Goal: Find specific page/section: Find specific page/section

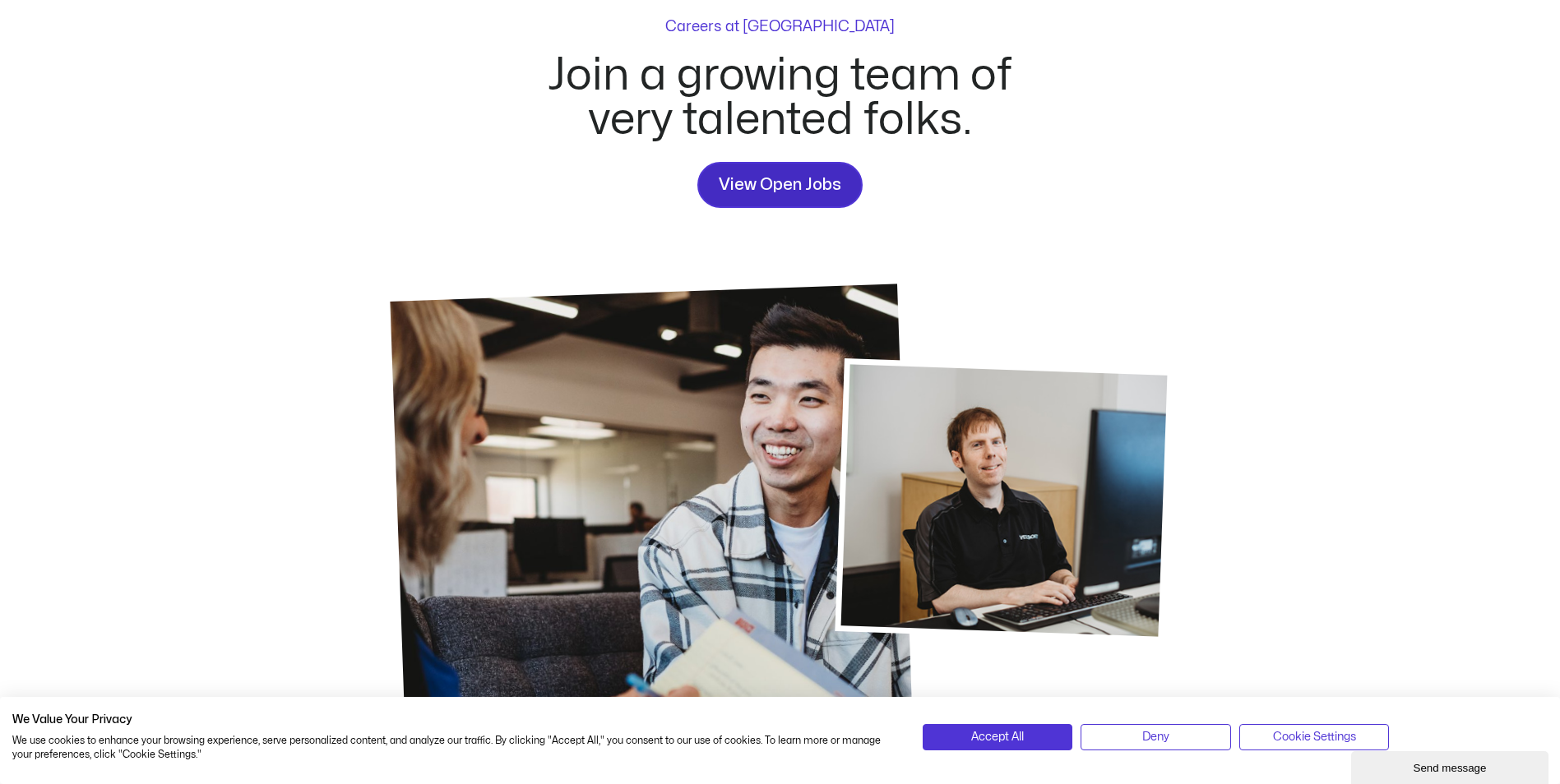
click at [756, 182] on span "View Open Jobs" at bounding box center [780, 185] width 123 height 26
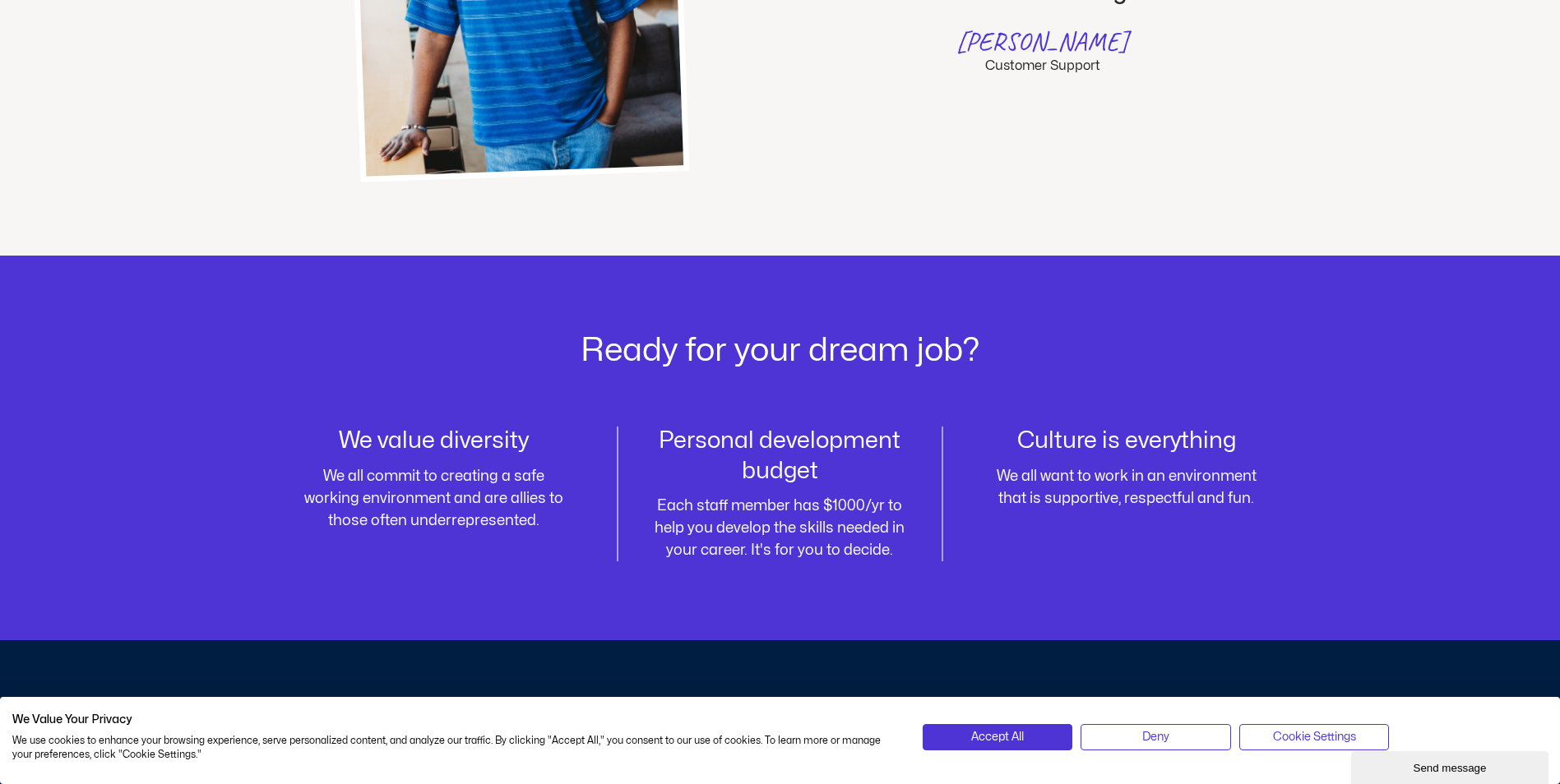
scroll to position [1687, 0]
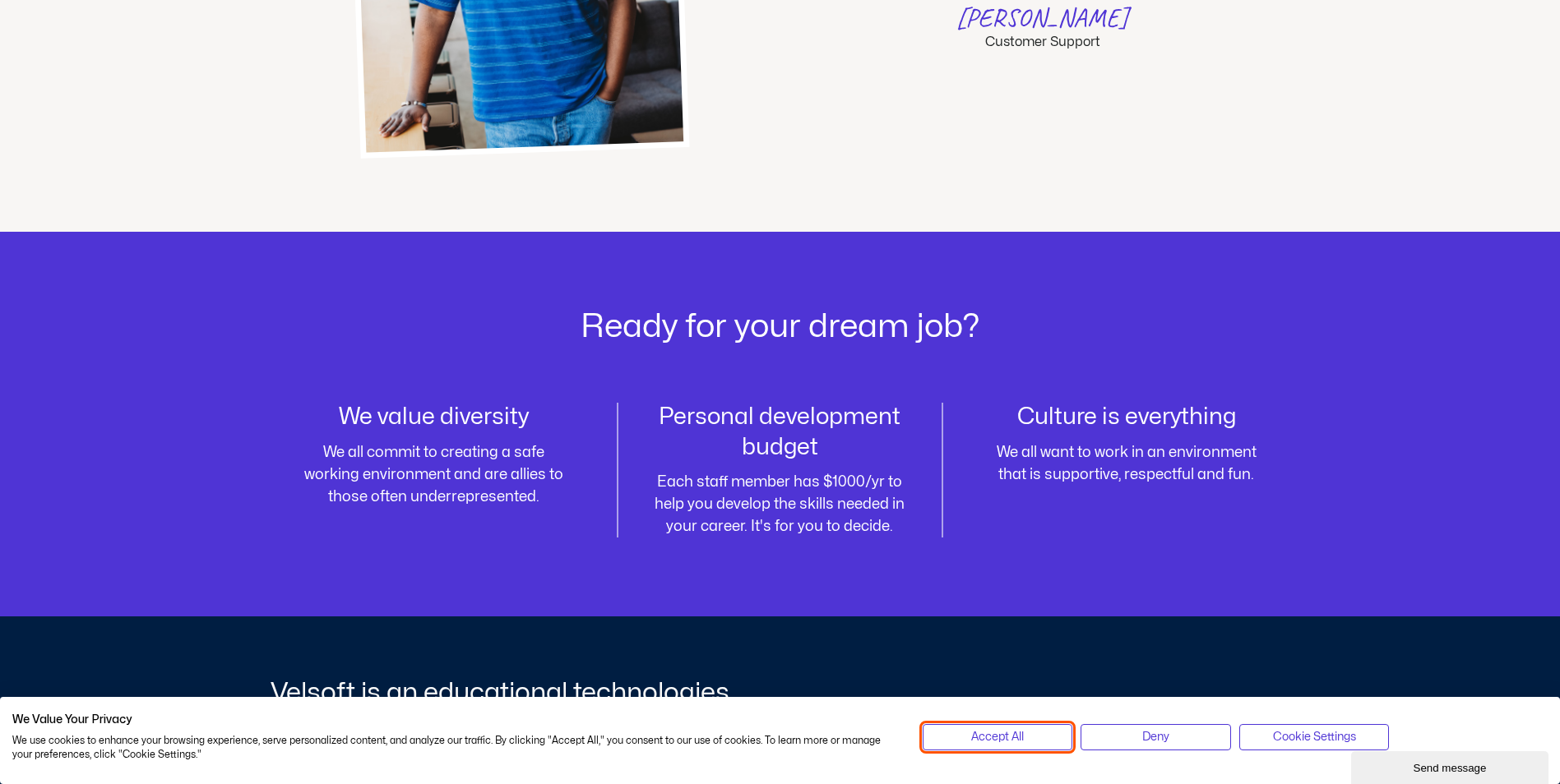
click at [1028, 737] on button "Accept All" at bounding box center [998, 737] width 151 height 26
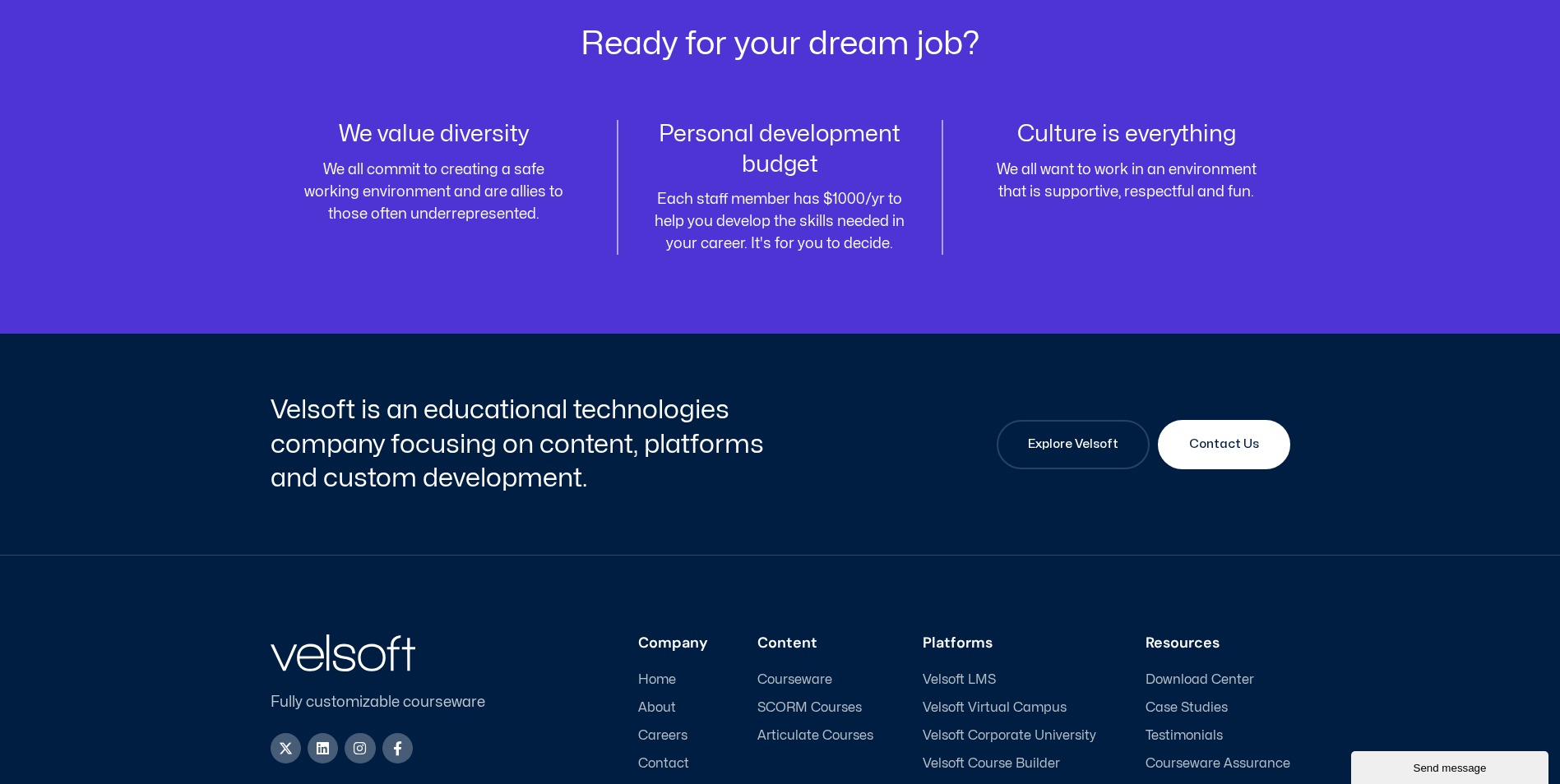
scroll to position [2016, 0]
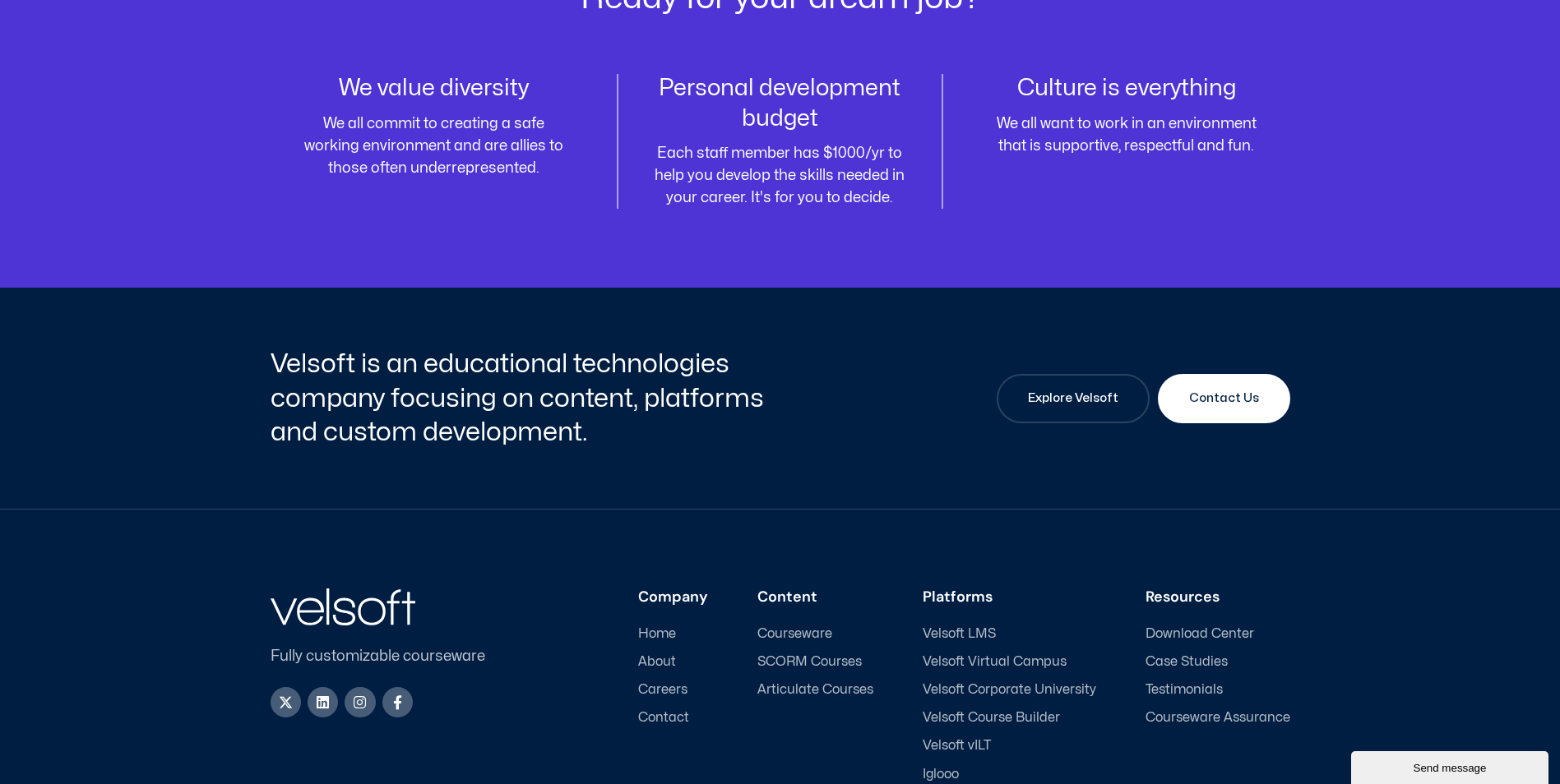
click at [667, 687] on span "Careers" at bounding box center [663, 690] width 49 height 15
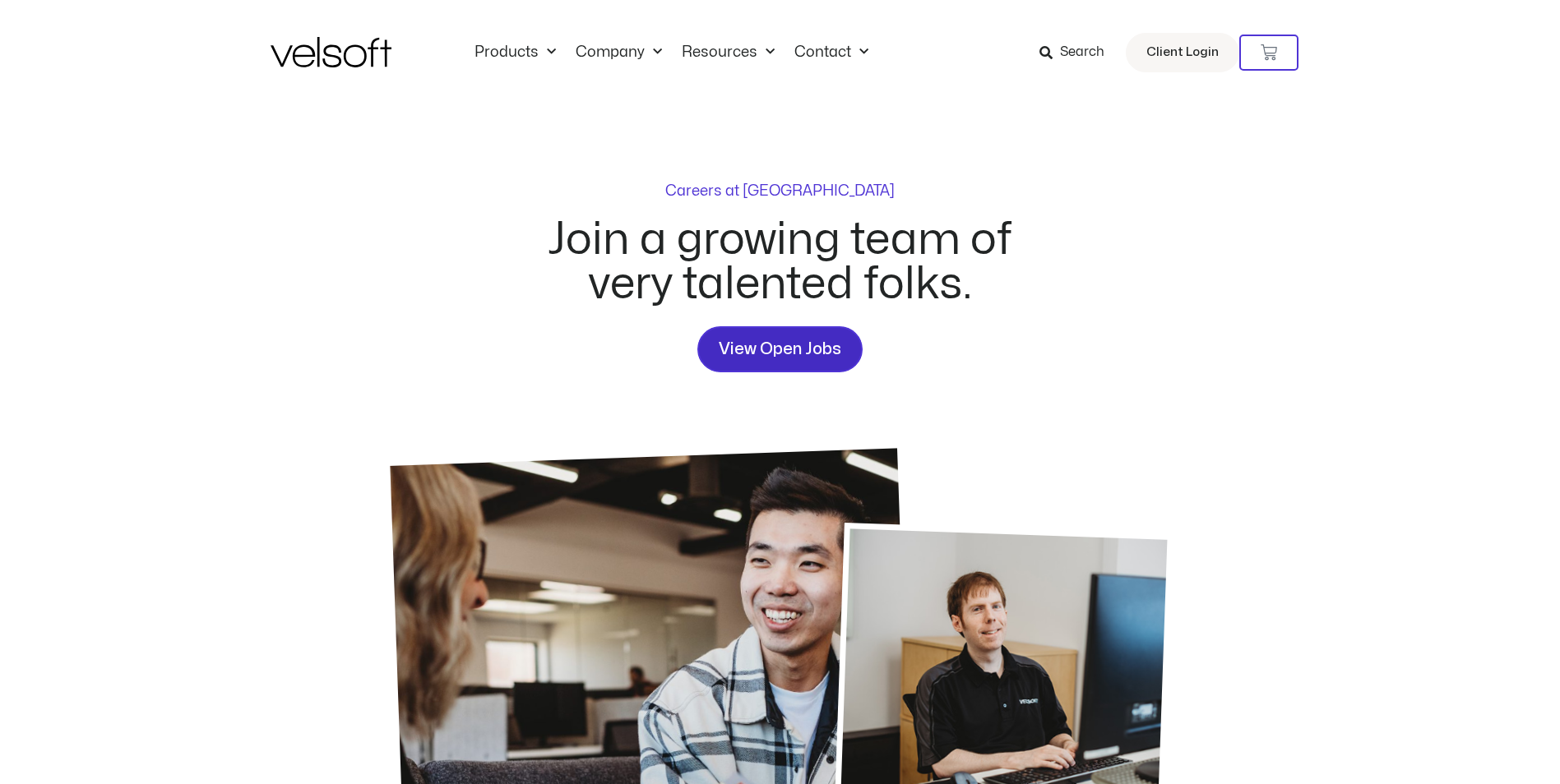
click at [781, 352] on span "View Open Jobs" at bounding box center [780, 349] width 123 height 26
